Goal: Task Accomplishment & Management: Complete application form

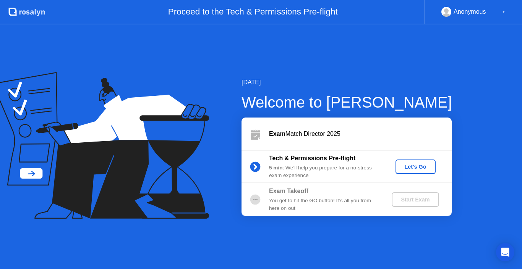
click at [415, 167] on div "Let's Go" at bounding box center [415, 167] width 34 height 6
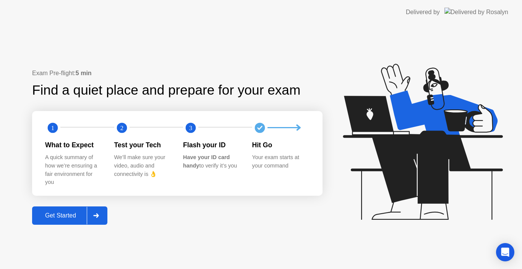
click at [72, 214] on div "Get Started" at bounding box center [60, 215] width 52 height 7
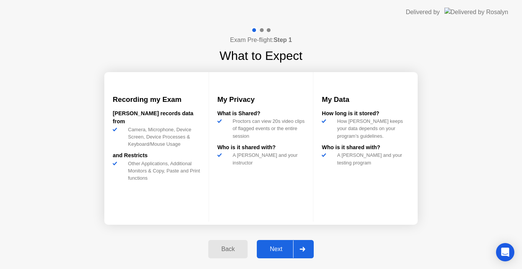
click at [277, 249] on div "Next" at bounding box center [276, 249] width 34 height 7
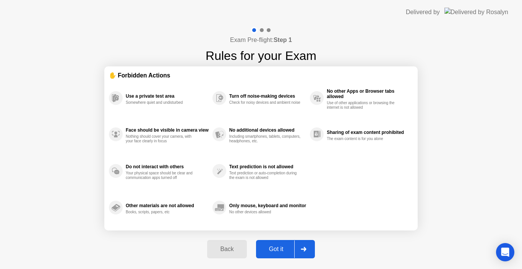
click at [277, 249] on div "Got it" at bounding box center [276, 249] width 36 height 7
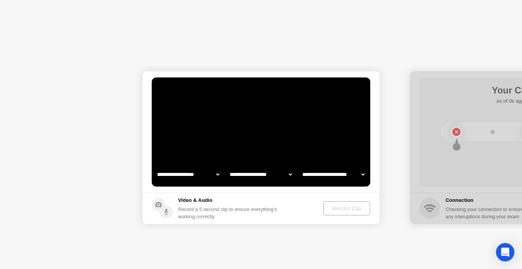
select select "**********"
select select "*******"
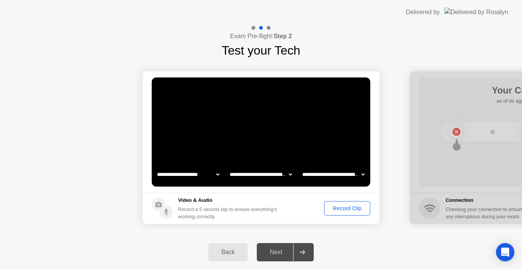
click at [345, 209] on div "Record Clip" at bounding box center [347, 209] width 41 height 6
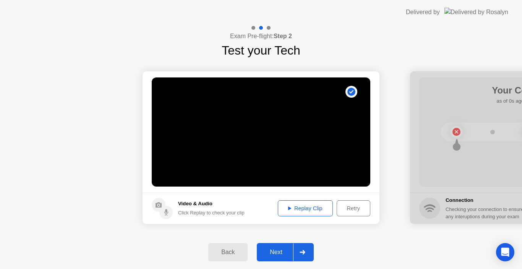
click at [274, 252] on div "Next" at bounding box center [276, 252] width 34 height 7
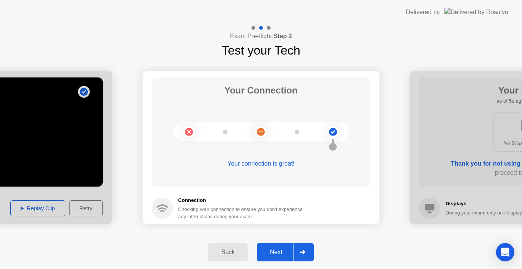
click at [274, 252] on div "Next" at bounding box center [276, 252] width 34 height 7
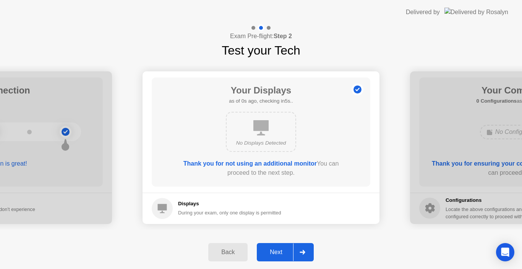
click at [274, 252] on div "Next" at bounding box center [276, 252] width 34 height 7
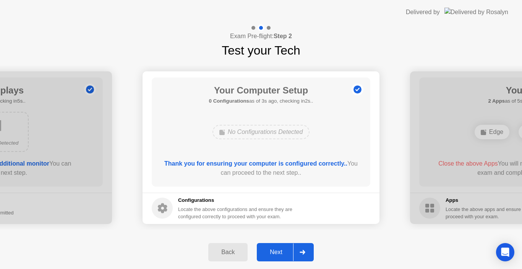
click at [274, 252] on div "Next" at bounding box center [276, 252] width 34 height 7
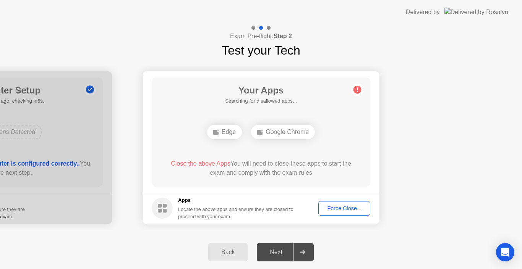
click at [340, 206] on div "Force Close..." at bounding box center [344, 209] width 47 height 6
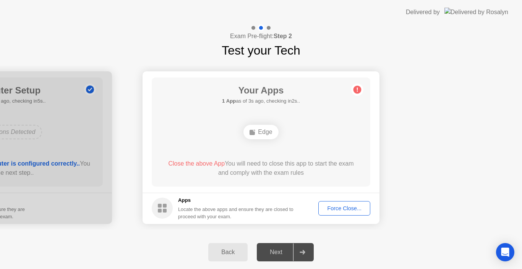
click at [352, 209] on div "Force Close..." at bounding box center [344, 209] width 47 height 6
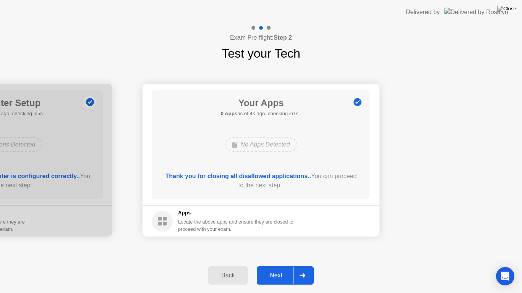
click at [279, 269] on div "Next" at bounding box center [276, 275] width 34 height 7
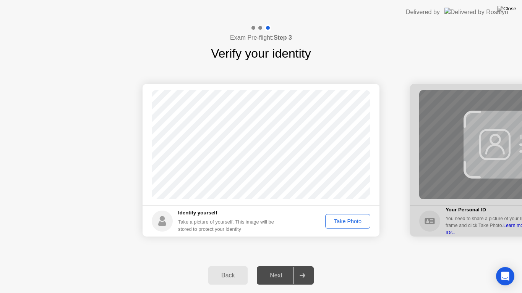
click at [343, 220] on div "Take Photo" at bounding box center [348, 222] width 40 height 6
click at [279, 269] on div "Next" at bounding box center [276, 275] width 34 height 7
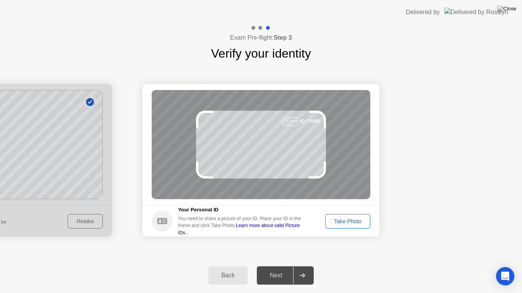
click at [341, 224] on div "Take Photo" at bounding box center [348, 222] width 40 height 6
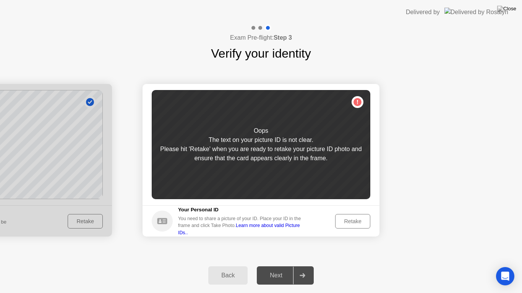
click at [341, 224] on div "Retake" at bounding box center [353, 222] width 30 height 6
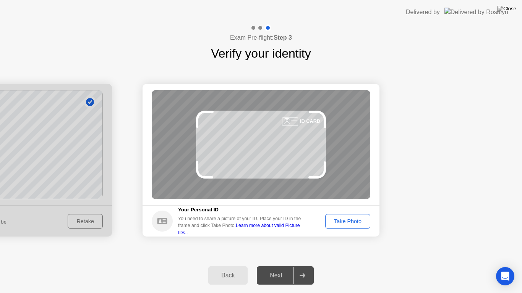
click at [341, 224] on div "Take Photo" at bounding box center [348, 222] width 40 height 6
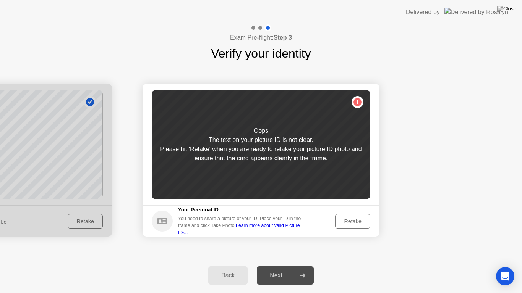
click at [341, 224] on div "Retake" at bounding box center [353, 222] width 30 height 6
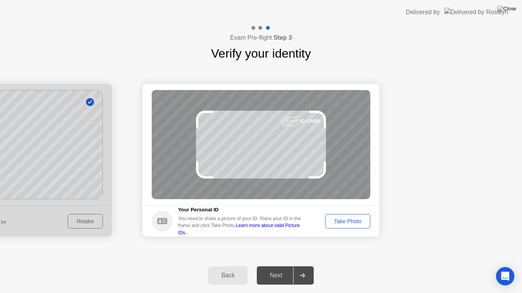
click at [341, 224] on div "Take Photo" at bounding box center [348, 222] width 40 height 6
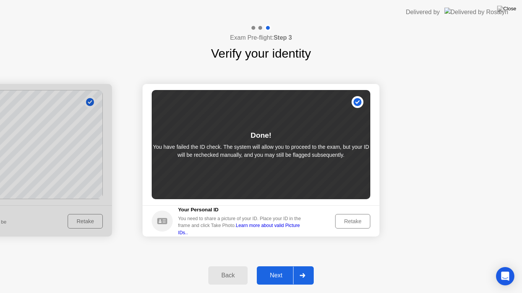
click at [278, 269] on div "Next" at bounding box center [276, 275] width 34 height 7
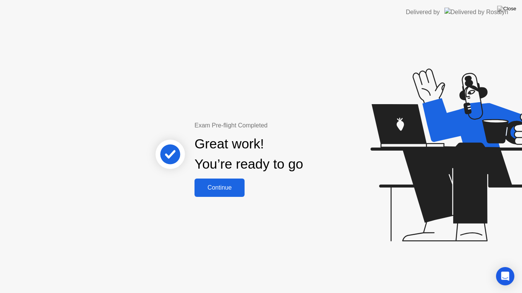
click at [218, 186] on div "Continue" at bounding box center [219, 188] width 45 height 7
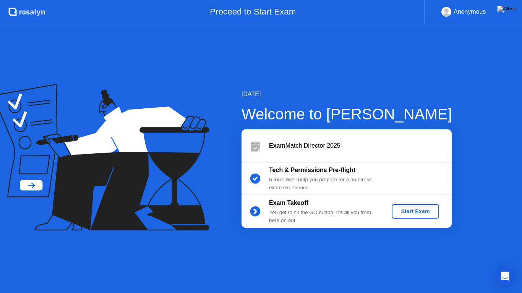
click at [408, 211] on div "Start Exam" at bounding box center [415, 212] width 41 height 6
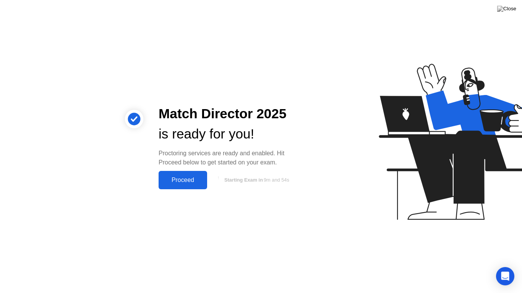
click at [184, 180] on div "Proceed" at bounding box center [183, 180] width 44 height 7
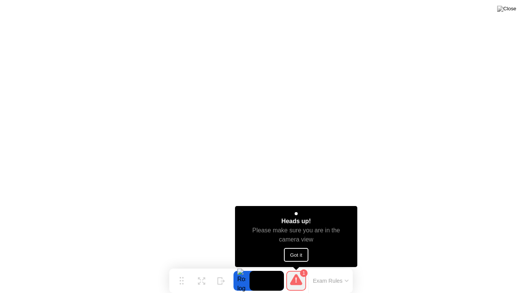
click at [292, 257] on button "Got it" at bounding box center [296, 255] width 24 height 14
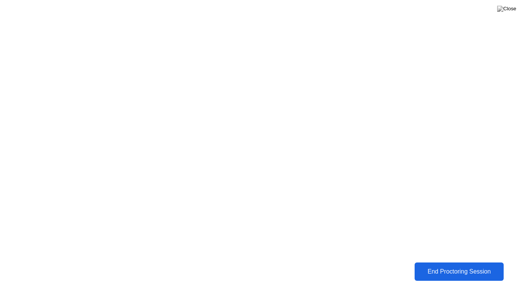
click at [450, 269] on div "End Proctoring Session" at bounding box center [459, 272] width 84 height 7
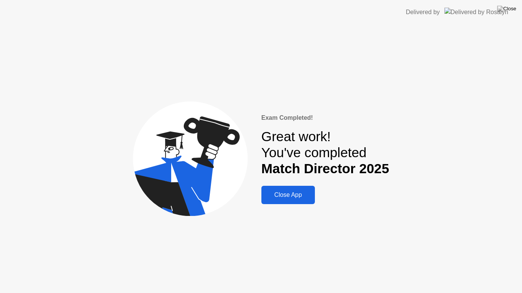
click at [286, 195] on div "Close App" at bounding box center [288, 195] width 49 height 7
